Goal: Information Seeking & Learning: Learn about a topic

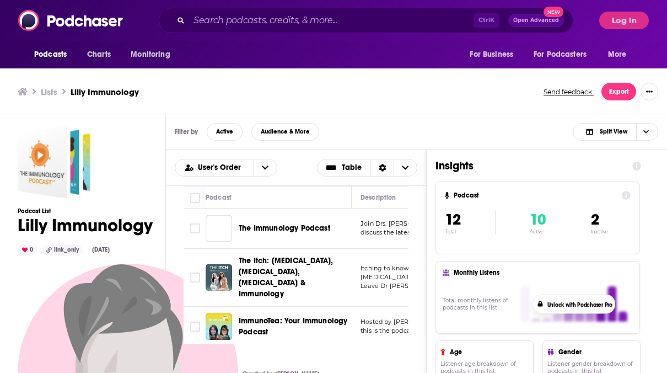
scroll to position [25, 0]
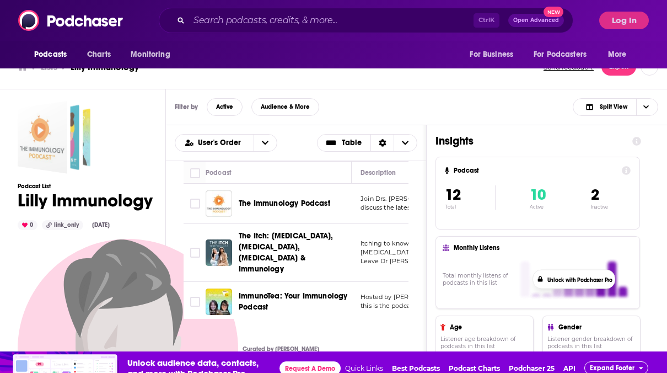
click at [55, 132] on div "Lilly Immunology" at bounding box center [43, 137] width 50 height 73
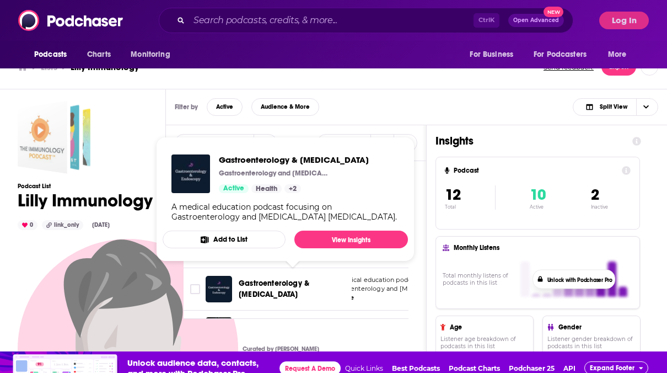
scroll to position [105, 42]
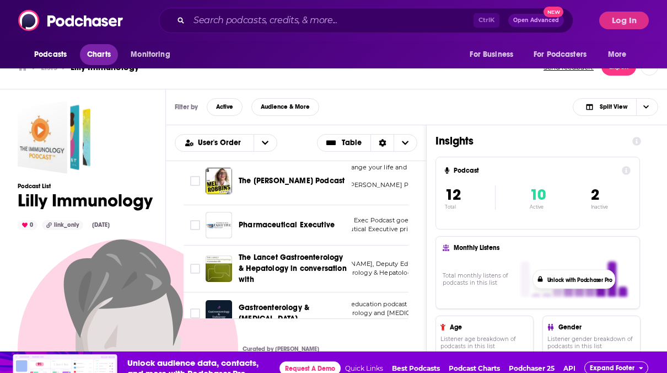
click at [101, 57] on span "Charts" at bounding box center [99, 54] width 24 height 15
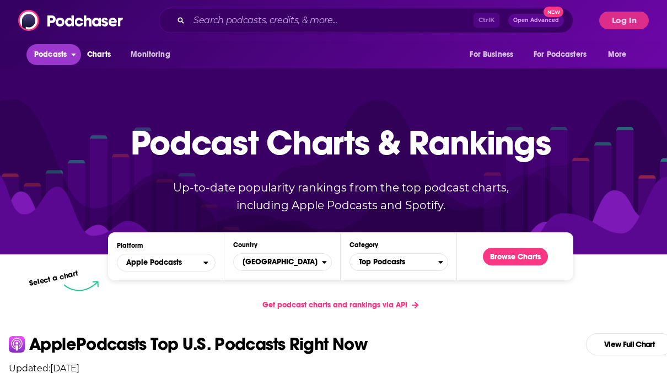
click at [60, 57] on span "Podcasts" at bounding box center [50, 54] width 33 height 15
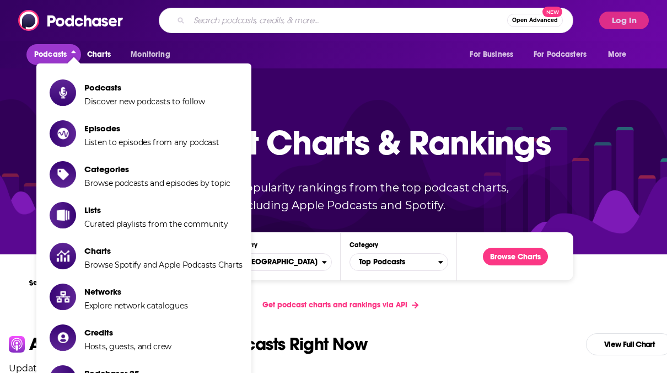
click at [275, 15] on input "Search podcasts, credits, & more..." at bounding box center [348, 21] width 318 height 18
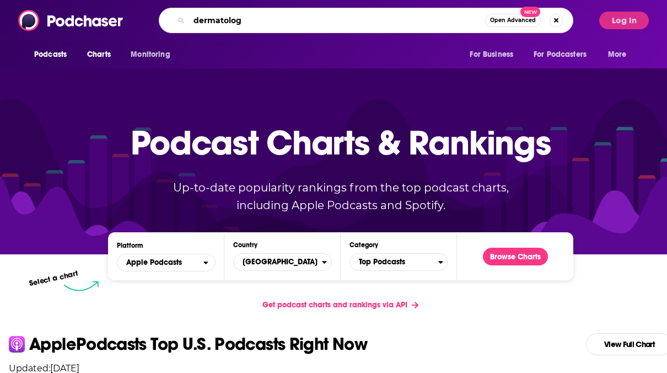
type input "dermatology"
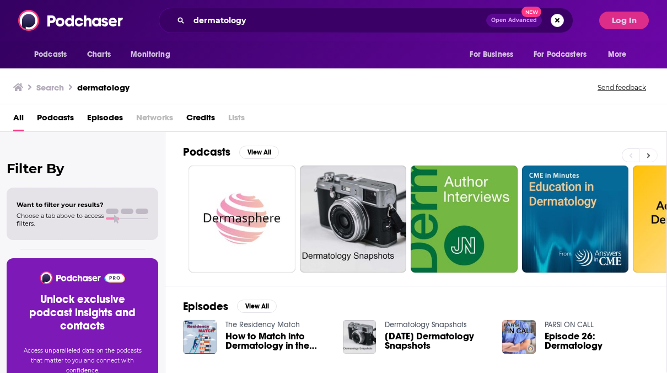
click at [658, 152] on button at bounding box center [649, 155] width 18 height 14
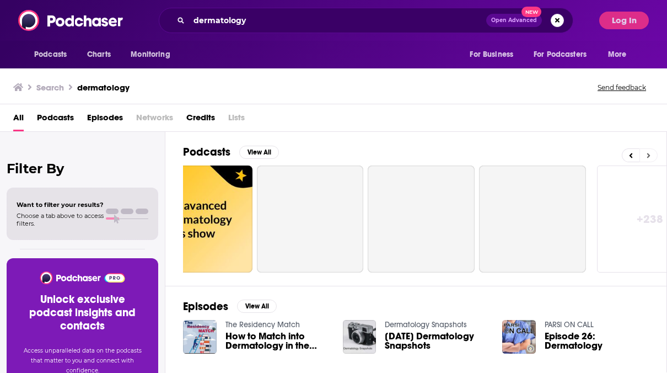
scroll to position [0, 493]
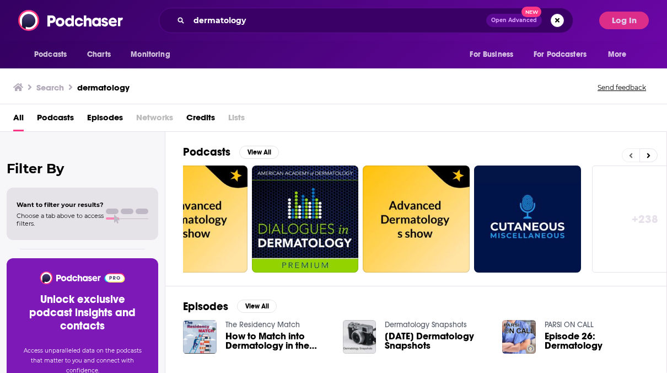
click at [633, 153] on icon at bounding box center [631, 155] width 3 height 5
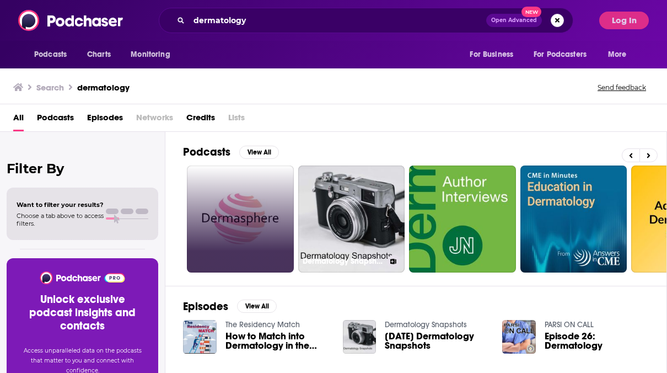
scroll to position [0, 0]
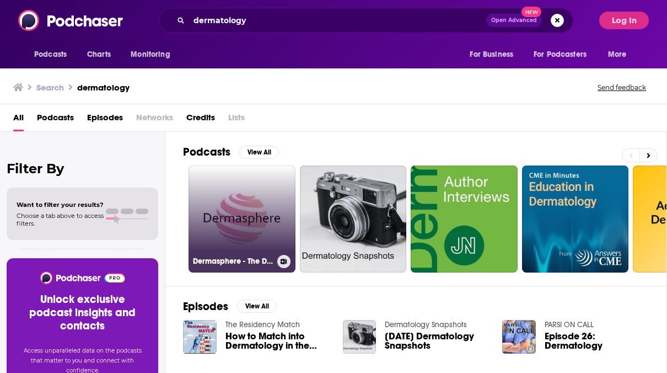
click at [261, 199] on link "Dermasphere - The Dermatology Podcast" at bounding box center [242, 218] width 107 height 107
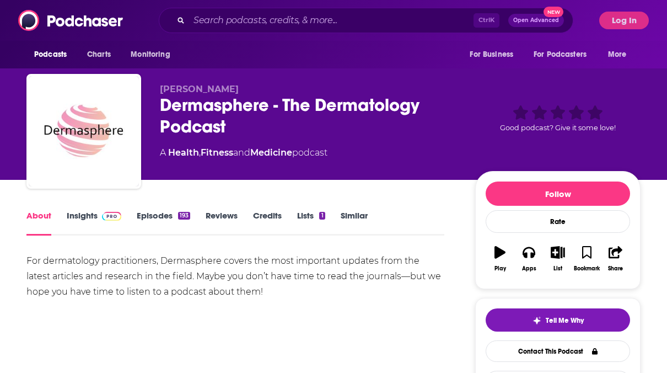
click at [150, 215] on link "Episodes 193" at bounding box center [163, 222] width 53 height 25
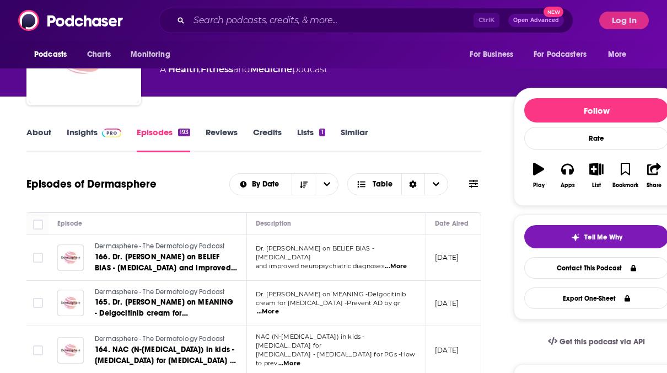
scroll to position [85, 0]
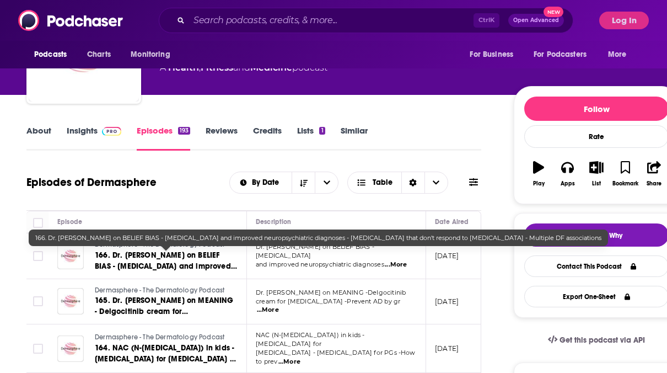
click at [154, 260] on span "166. Dr. [PERSON_NAME] on BELIEF BIAS - [MEDICAL_DATA] and improved neuropsychi…" at bounding box center [166, 282] width 142 height 65
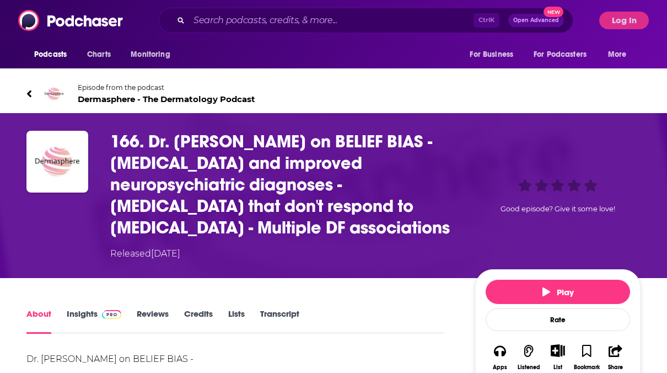
click at [36, 96] on link "Episode from the podcast Dermasphere - The Dermatology Podcast" at bounding box center [179, 94] width 307 height 26
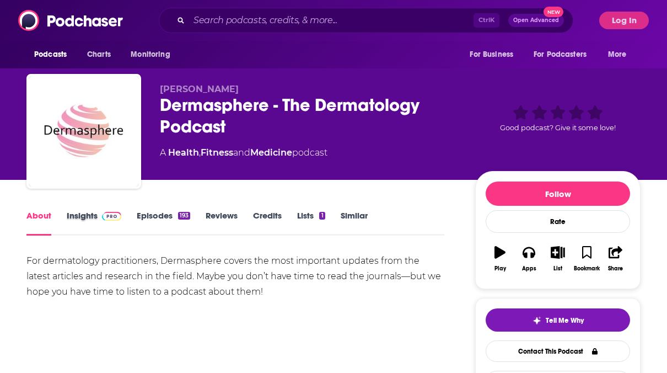
click at [135, 217] on div "Insights" at bounding box center [102, 222] width 70 height 25
click at [154, 220] on link "Episodes 193" at bounding box center [163, 222] width 53 height 25
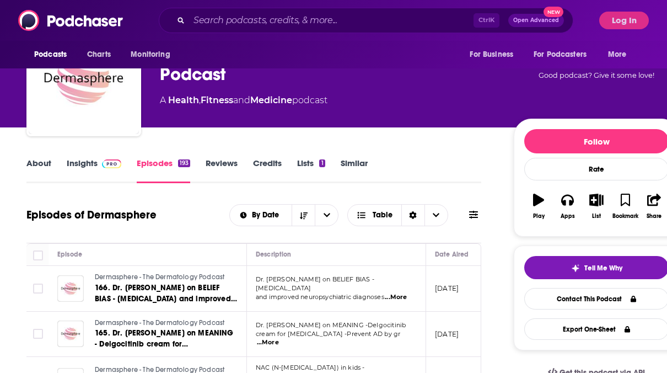
scroll to position [45, 0]
